Goal: Information Seeking & Learning: Check status

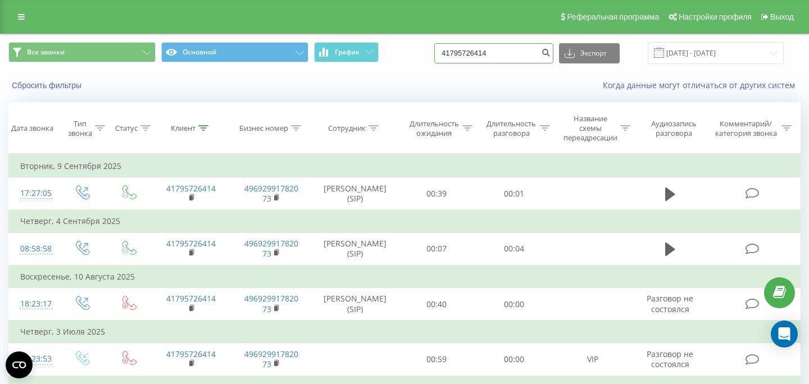
click at [524, 55] on input "41795726414" at bounding box center [493, 53] width 119 height 20
paste input "91792055602"
type input "491792055602"
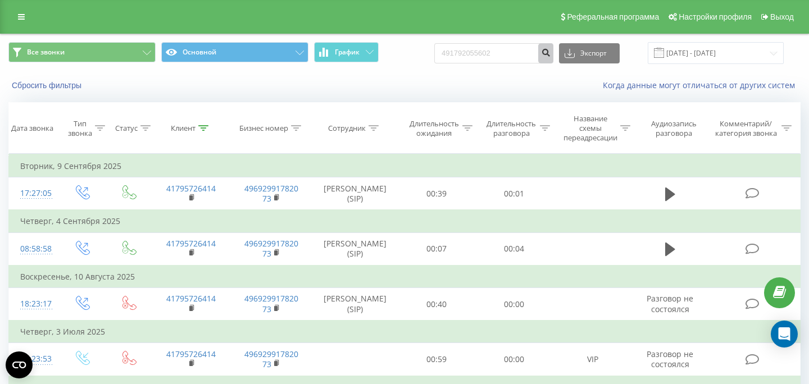
click at [550, 54] on icon "submit" at bounding box center [546, 51] width 10 height 7
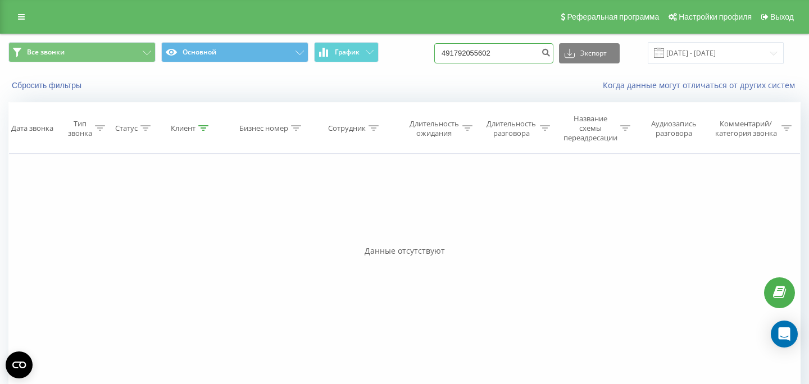
click at [508, 58] on input "491792055602" at bounding box center [493, 53] width 119 height 20
paste input "61468969214"
type input "61468969214"
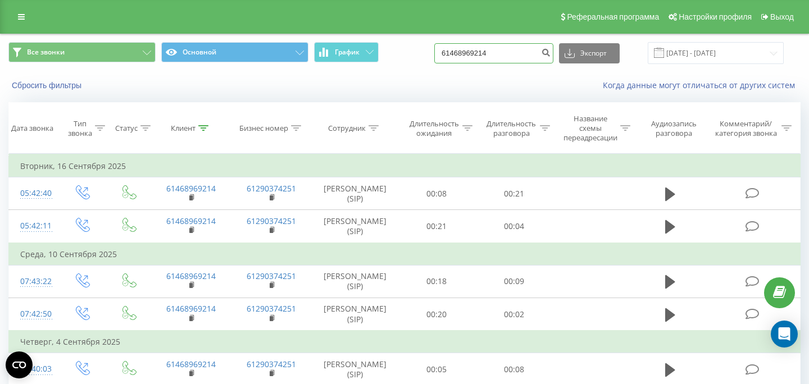
click at [514, 56] on input "61468969214" at bounding box center [493, 53] width 119 height 20
paste input "17945949"
type input "61417945949"
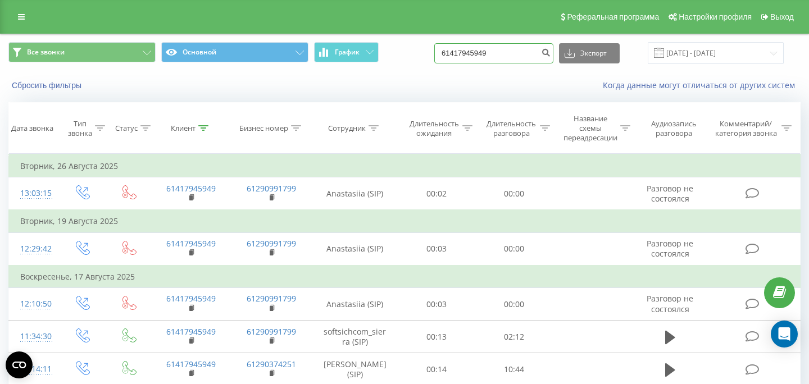
click at [513, 56] on input "61417945949" at bounding box center [493, 53] width 119 height 20
paste input "23761484"
type input "61423761484"
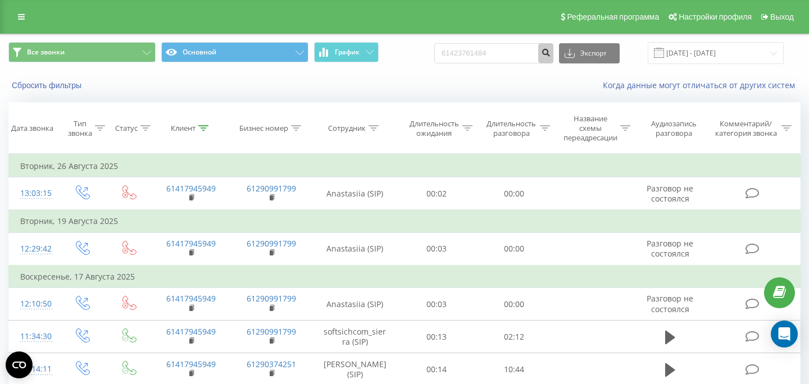
click at [550, 51] on icon "submit" at bounding box center [546, 51] width 10 height 7
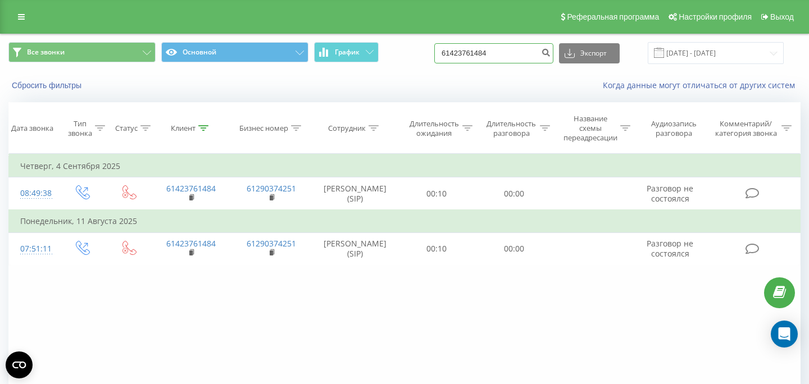
click at [492, 57] on input "61423761484" at bounding box center [493, 53] width 119 height 20
paste input "1403589505"
type input "14035895054"
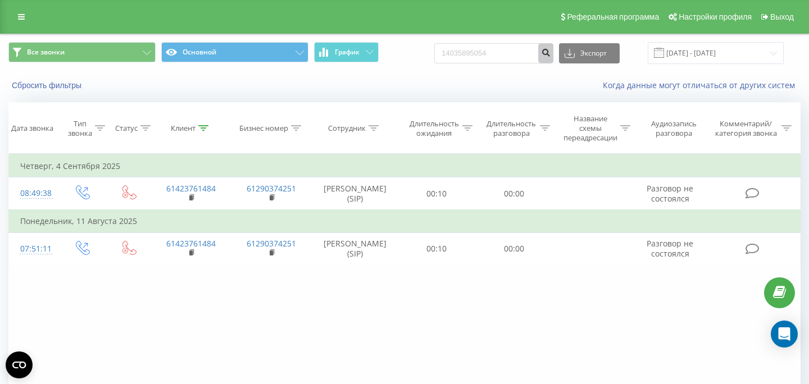
click at [550, 54] on icon "submit" at bounding box center [546, 51] width 10 height 7
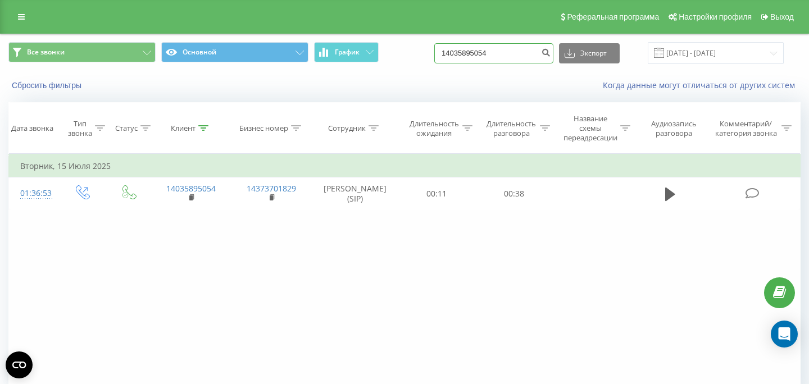
click at [527, 49] on input "14035895054" at bounding box center [493, 53] width 119 height 20
paste input "61423206071"
type input "61423206071"
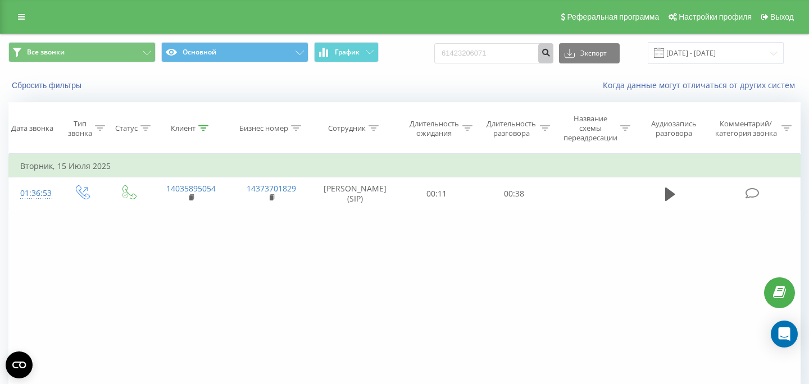
click at [551, 52] on button "submit" at bounding box center [545, 53] width 15 height 20
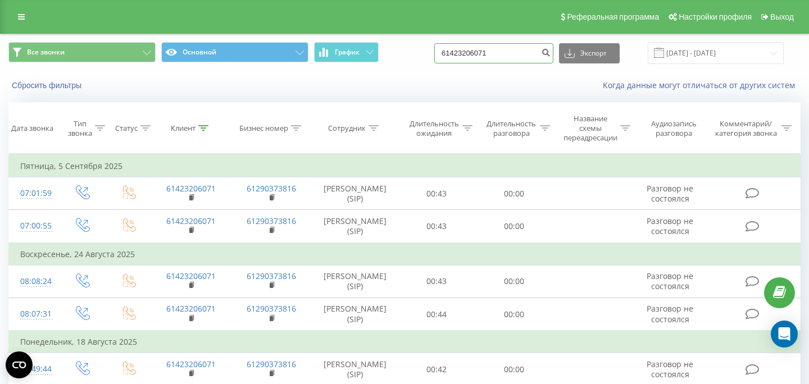
click at [525, 53] on input "61423206071" at bounding box center [493, 53] width 119 height 20
paste input "19028307755"
type input "19028307755"
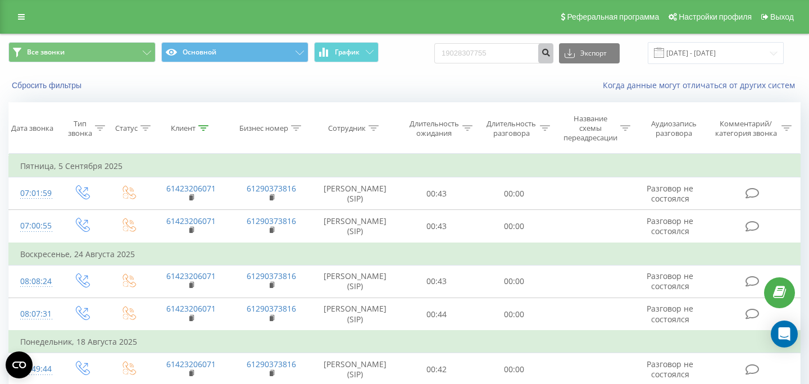
click at [550, 54] on icon "submit" at bounding box center [546, 51] width 10 height 7
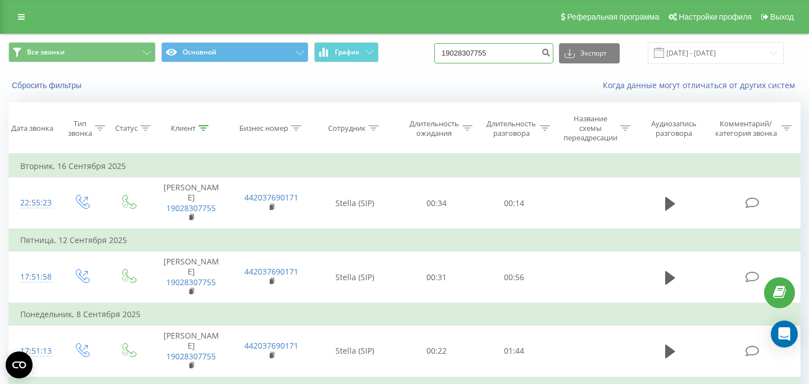
click at [488, 56] on input "19028307755" at bounding box center [493, 53] width 119 height 20
paste input "61478595094"
type input "61478595094"
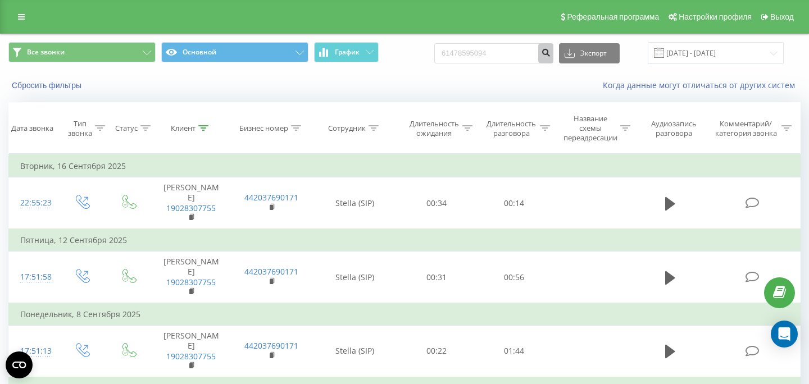
click at [550, 54] on icon "submit" at bounding box center [546, 51] width 10 height 7
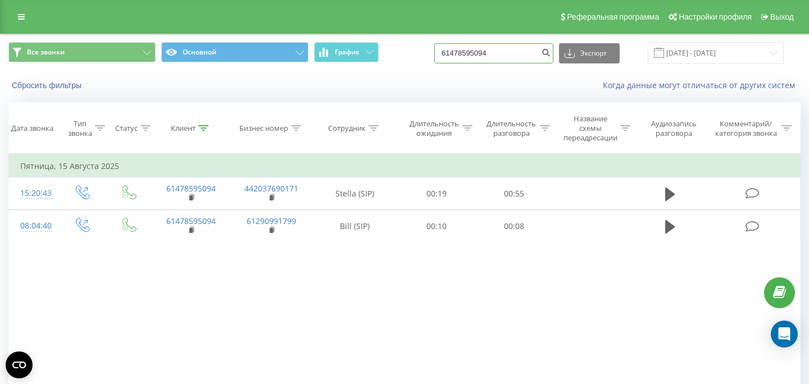
click at [513, 49] on input "61478595094" at bounding box center [493, 53] width 119 height 20
paste input "41600"
type input "61478541600"
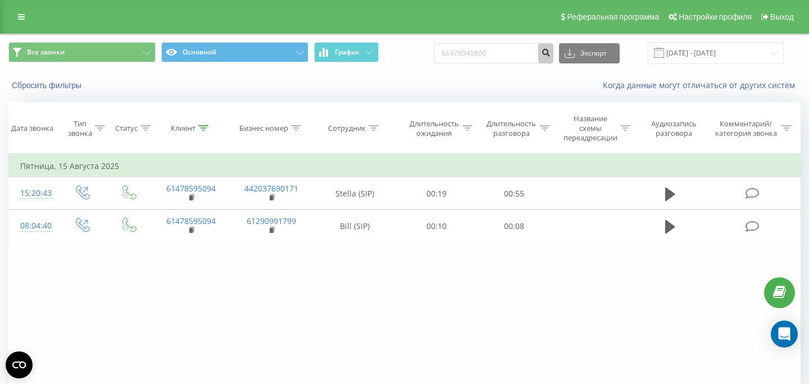
click at [550, 54] on icon "submit" at bounding box center [546, 51] width 10 height 7
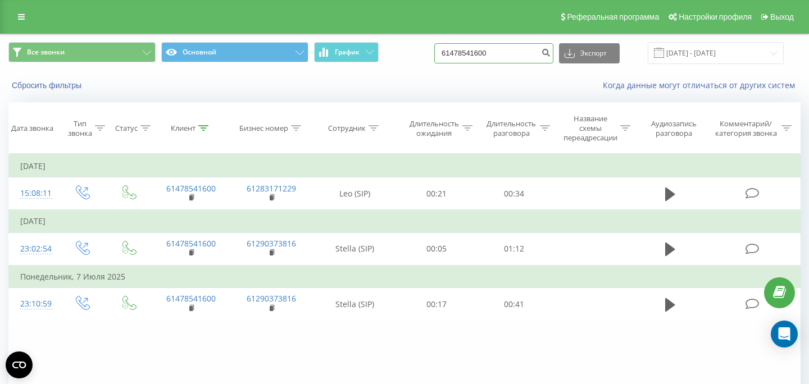
click at [510, 59] on input "61478541600" at bounding box center [493, 53] width 119 height 20
paste input "12899258837"
type input "12899258837"
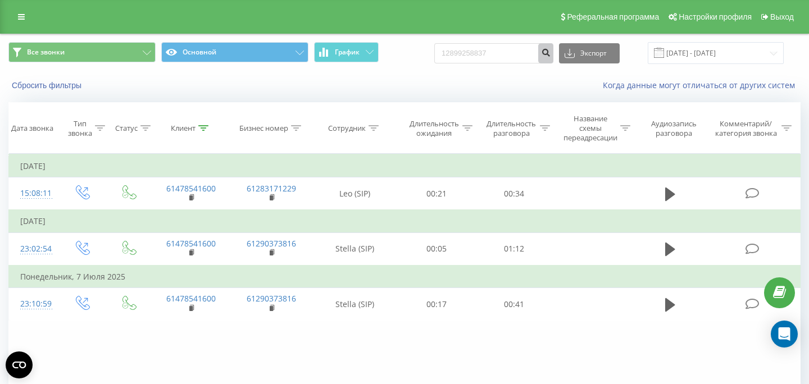
click at [550, 52] on icon "submit" at bounding box center [546, 51] width 10 height 7
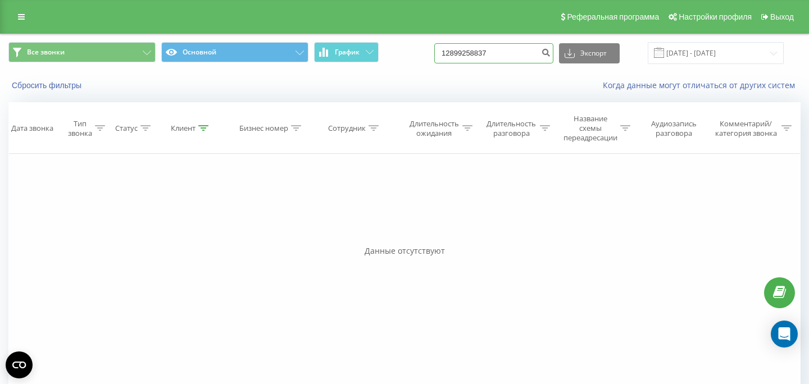
click at [481, 51] on input "12899258837" at bounding box center [493, 53] width 119 height 20
paste input "61455541814"
type input "61455541814"
